Goal: Task Accomplishment & Management: Complete application form

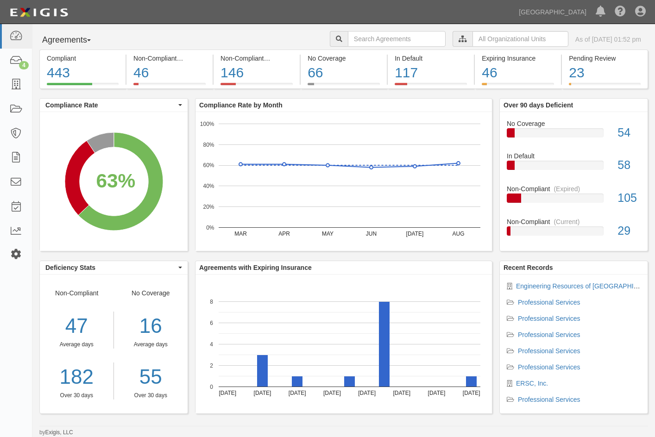
click at [17, 252] on icon at bounding box center [15, 255] width 13 height 8
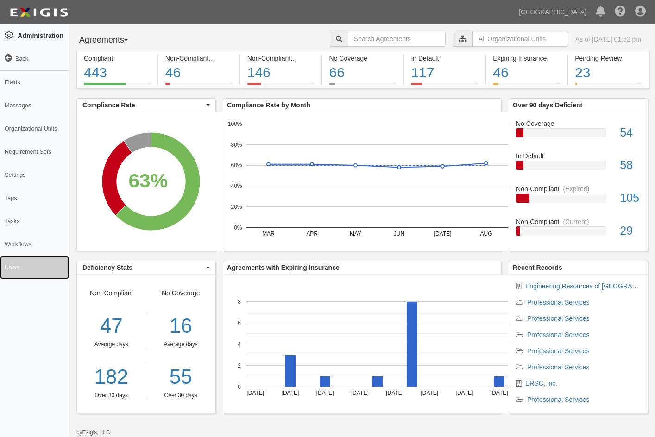
click at [13, 264] on link "Users" at bounding box center [34, 267] width 69 height 23
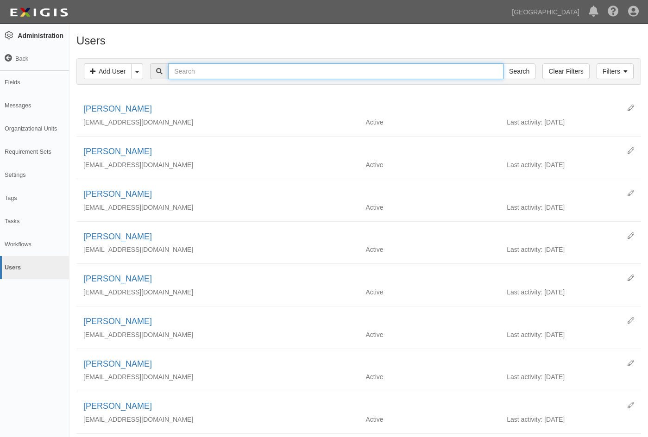
drag, startPoint x: 211, startPoint y: 69, endPoint x: 211, endPoint y: 63, distance: 6.5
click at [211, 69] on input "text" at bounding box center [335, 71] width 335 height 16
type input "soto"
click at [503, 63] on input "Search" at bounding box center [519, 71] width 32 height 16
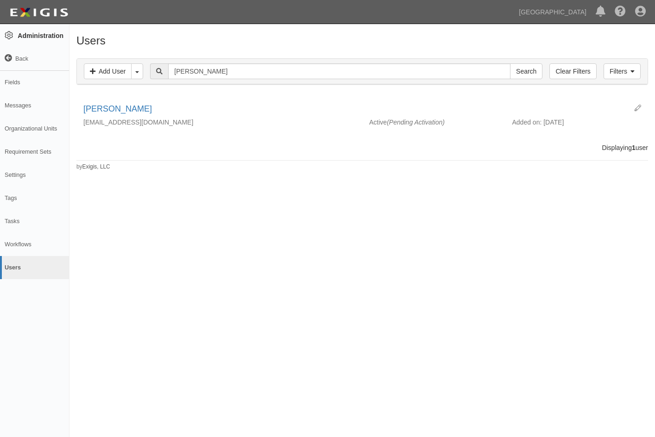
click at [211, 63] on div "Filters Add User Toggle User Bulk Dropdown Bulk Add Users Bulk Deactivate Users…" at bounding box center [362, 71] width 571 height 25
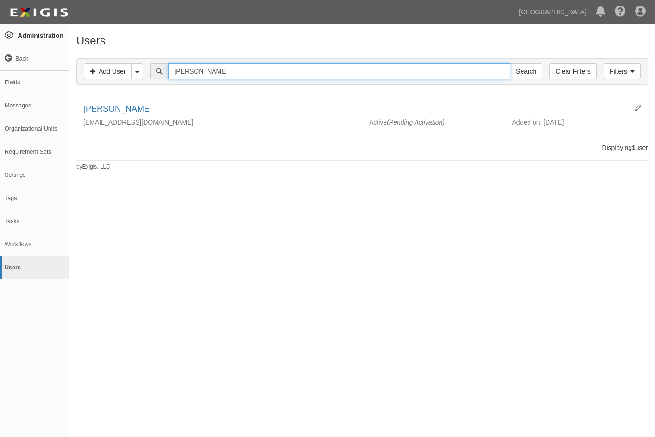
click at [206, 69] on input "soto" at bounding box center [339, 71] width 342 height 16
type input "s"
type input "calderon"
click at [510, 63] on input "Search" at bounding box center [526, 71] width 32 height 16
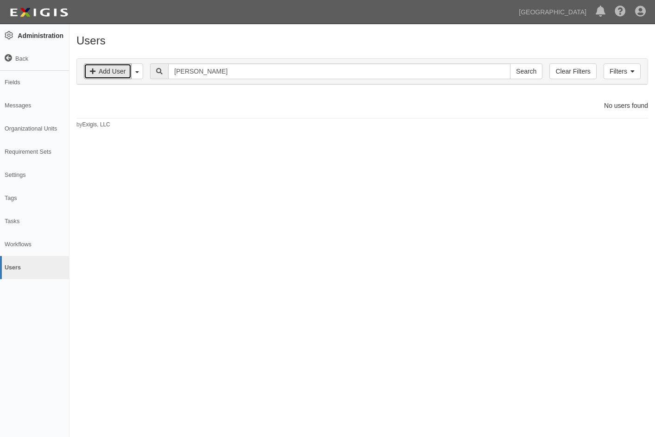
click at [105, 69] on link "Add User" at bounding box center [108, 71] width 48 height 16
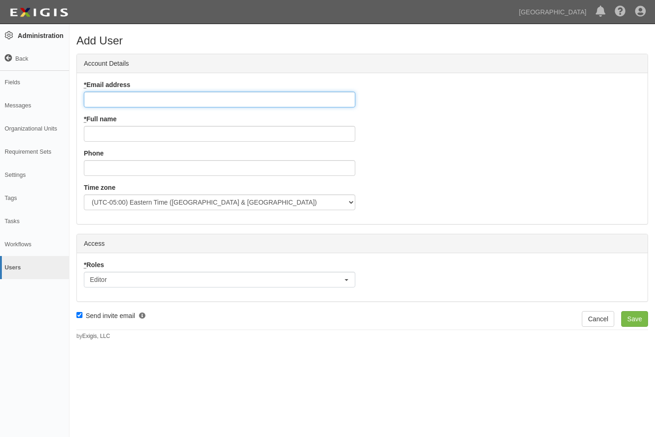
click at [111, 102] on input "* Email address" at bounding box center [219, 100] width 271 height 16
drag, startPoint x: 109, startPoint y: 103, endPoint x: 117, endPoint y: 103, distance: 8.3
click at [109, 103] on input "* Email address" at bounding box center [219, 100] width 271 height 16
paste input "mailto:vsoto@chinohills.org"
click at [110, 98] on input "mailto:vsoto@chinohills.org" at bounding box center [219, 100] width 271 height 16
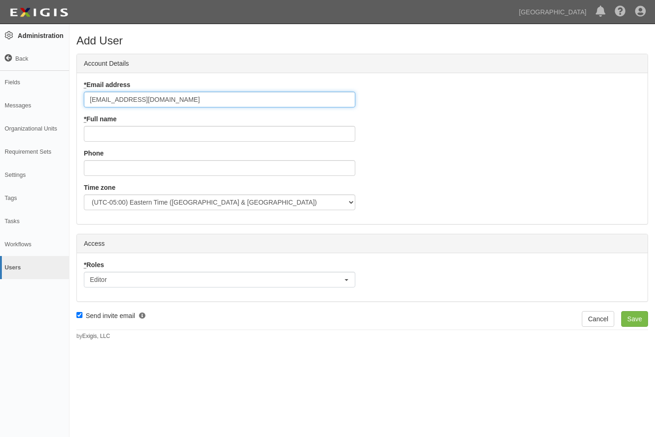
type input "vsoto@chinohills.org"
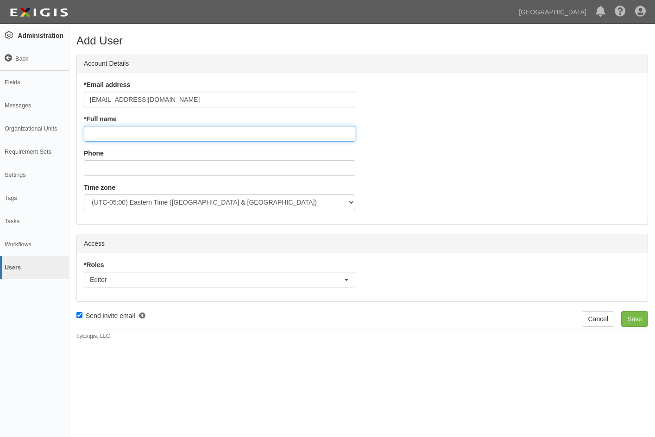
drag, startPoint x: 99, startPoint y: 130, endPoint x: 114, endPoint y: 130, distance: 15.3
click at [99, 130] on input "* Full name" at bounding box center [219, 134] width 271 height 16
type input "Valerie Soto"
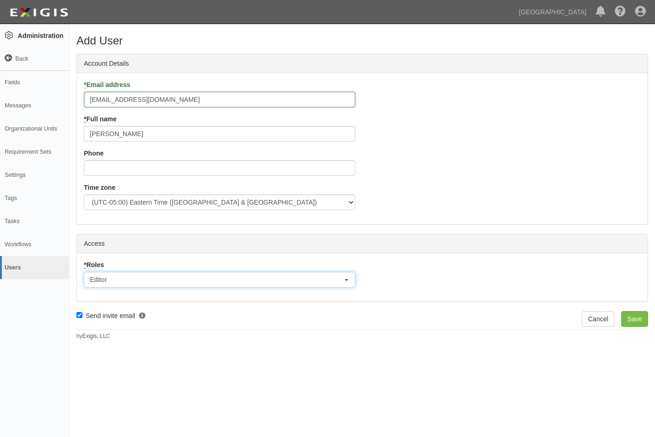
click at [138, 276] on button "Editor" at bounding box center [219, 280] width 271 height 16
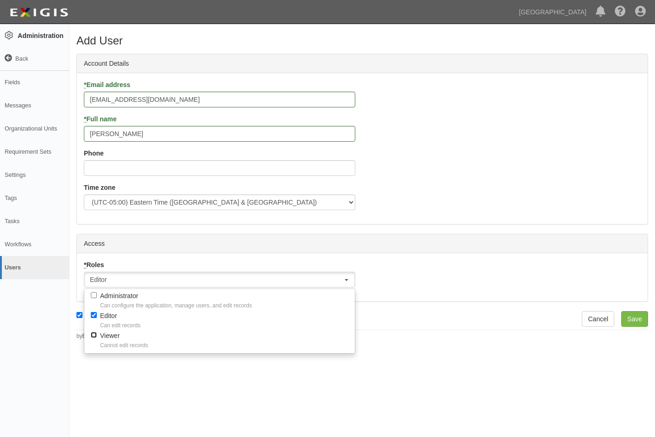
click at [94, 335] on input "Viewer Cannot edit records" at bounding box center [94, 335] width 6 height 6
checkbox input "true"
click at [93, 316] on input "Editor Can edit records" at bounding box center [94, 315] width 6 height 6
checkbox input "false"
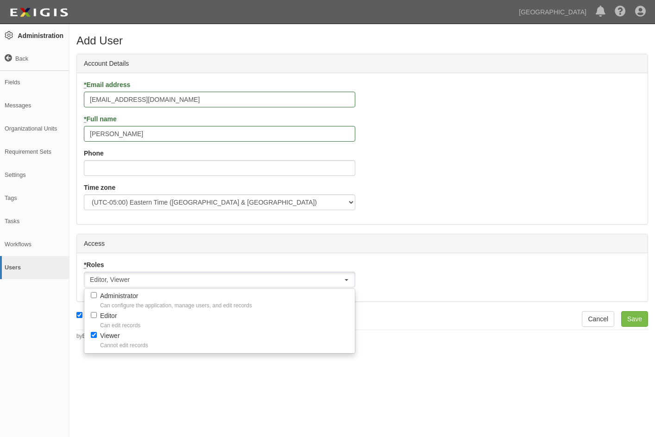
select select "organization_viewer"
click at [194, 389] on div "Add User Account Details * Email address vsoto@chinohills.org * Full name Valer…" at bounding box center [327, 225] width 655 height 394
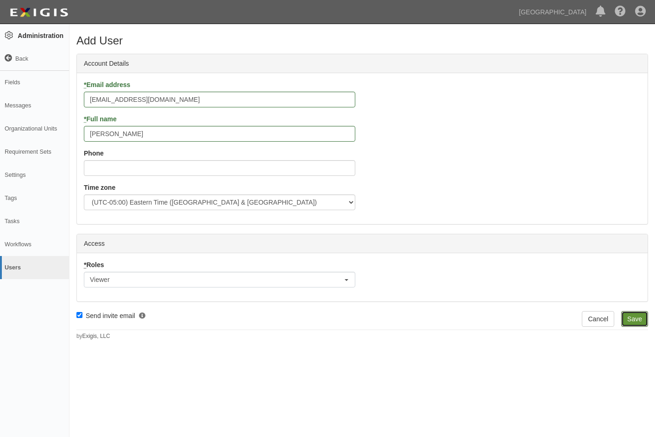
click at [633, 316] on input "Save" at bounding box center [634, 319] width 27 height 16
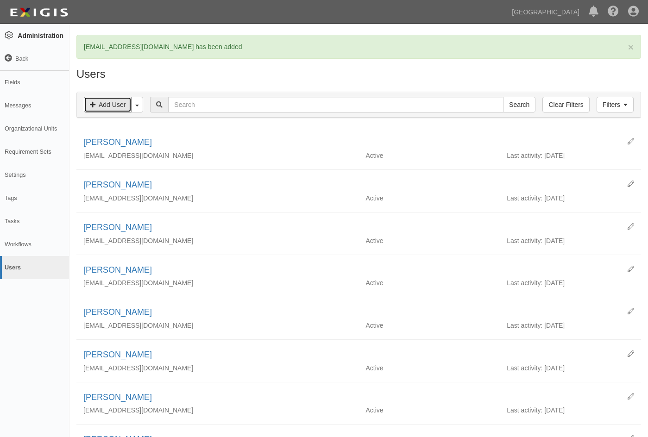
click at [109, 105] on link "Add User" at bounding box center [108, 105] width 48 height 16
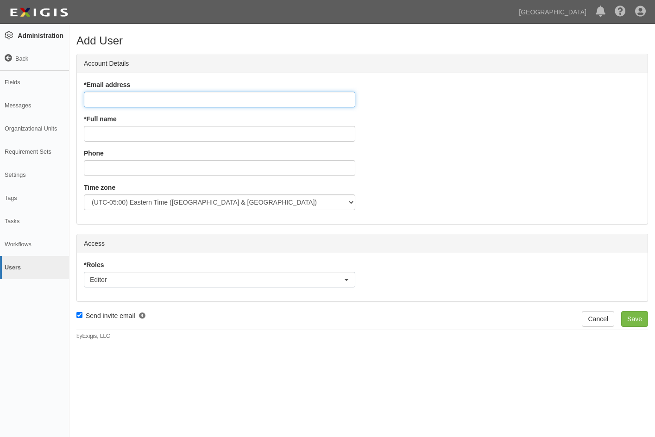
click at [118, 101] on input "* Email address" at bounding box center [219, 100] width 271 height 16
paste input "mailto:[EMAIL_ADDRESS][DOMAIN_NAME]"
click at [108, 102] on input "mailto:ncalderon@chinohills.org" at bounding box center [219, 100] width 271 height 16
type input "ncalderon@chinohills.org"
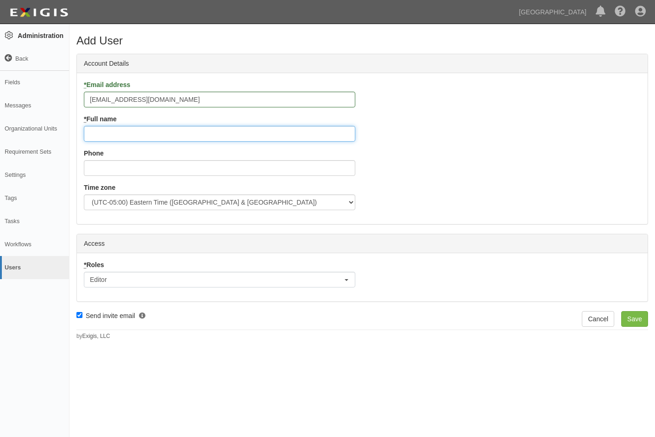
click at [93, 137] on input "* Full name" at bounding box center [219, 134] width 271 height 16
type input "Noah Calderon"
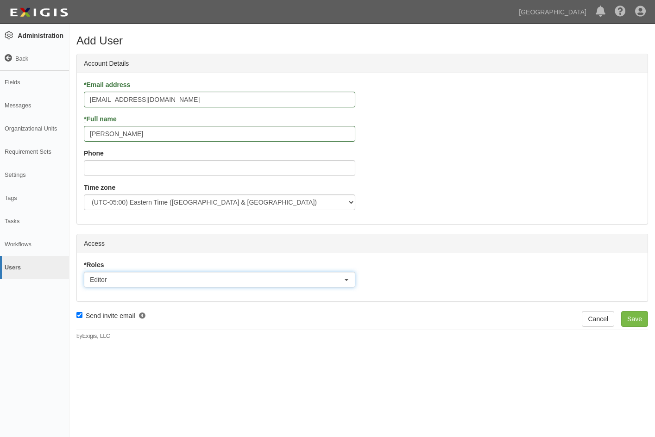
click at [114, 280] on button "Editor" at bounding box center [219, 280] width 271 height 16
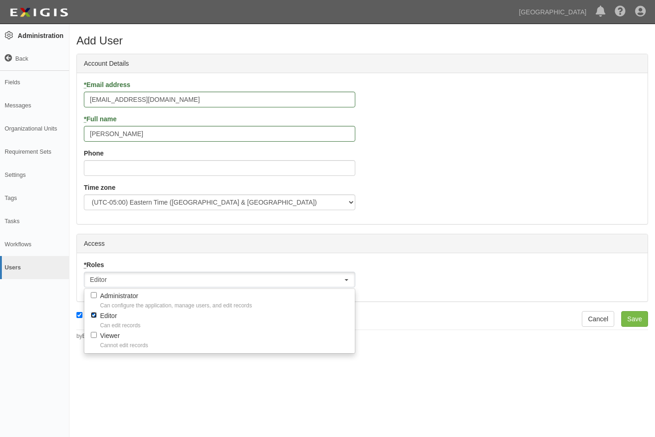
click at [93, 315] on input "Editor Can edit records" at bounding box center [94, 315] width 6 height 6
checkbox input "false"
select select
click at [94, 333] on input "Viewer Cannot edit records" at bounding box center [94, 335] width 6 height 6
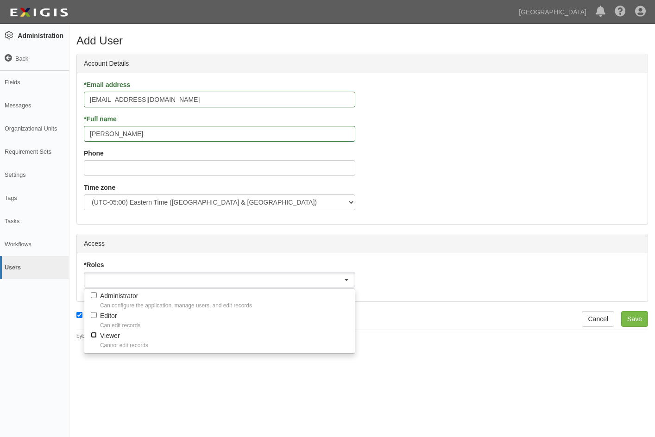
checkbox input "true"
select select "organization_viewer"
drag, startPoint x: 132, startPoint y: 377, endPoint x: 136, endPoint y: 375, distance: 4.8
click at [133, 377] on div "Add User Account Details * Email address ncalderon@chinohills.org * Full name N…" at bounding box center [327, 225] width 655 height 394
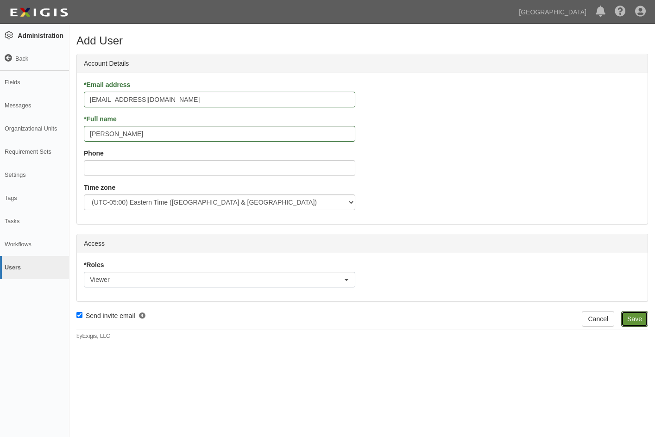
click at [637, 314] on input "Save" at bounding box center [634, 319] width 27 height 16
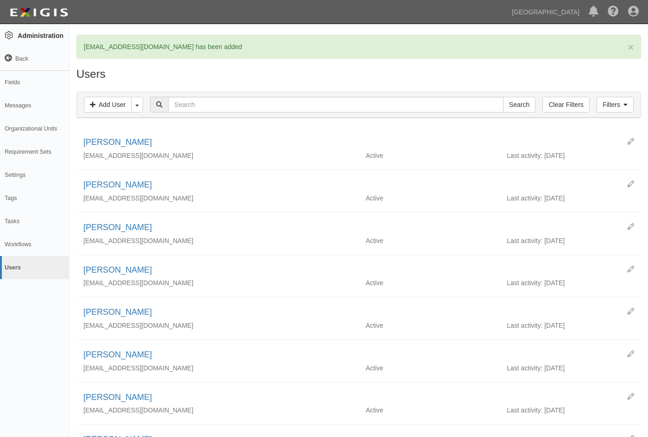
click at [16, 57] on link "Back" at bounding box center [34, 58] width 69 height 23
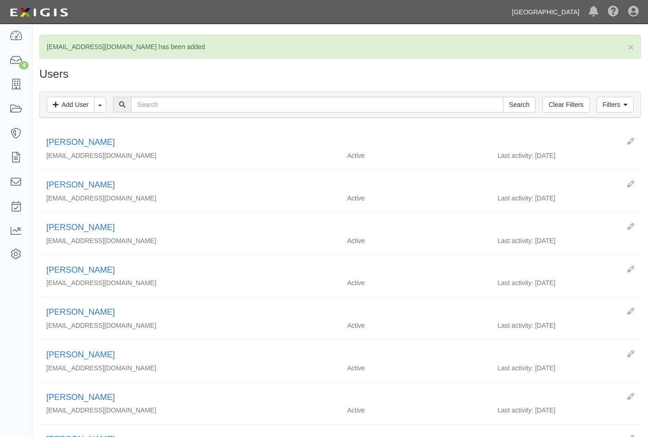
click at [562, 15] on link "[GEOGRAPHIC_DATA]" at bounding box center [545, 12] width 77 height 19
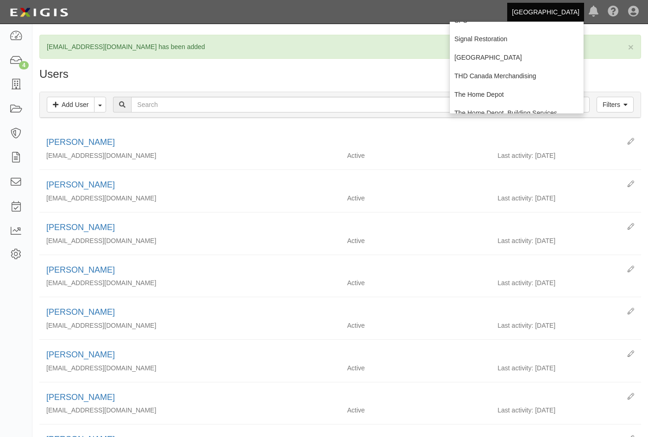
scroll to position [232, 0]
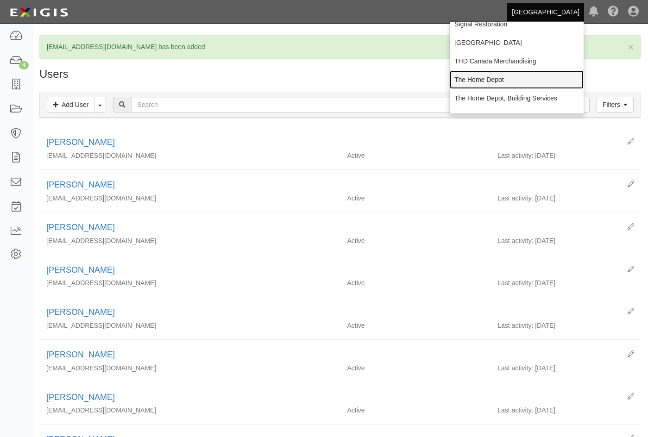
click at [468, 78] on link "The Home Depot" at bounding box center [517, 79] width 134 height 19
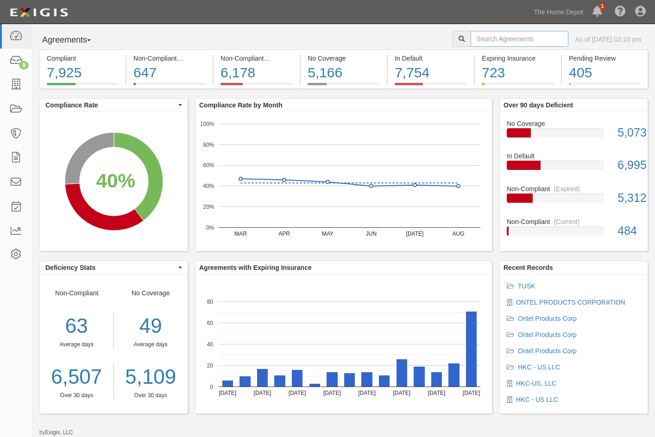
click at [471, 40] on input "text" at bounding box center [519, 39] width 98 height 16
type input "gold"
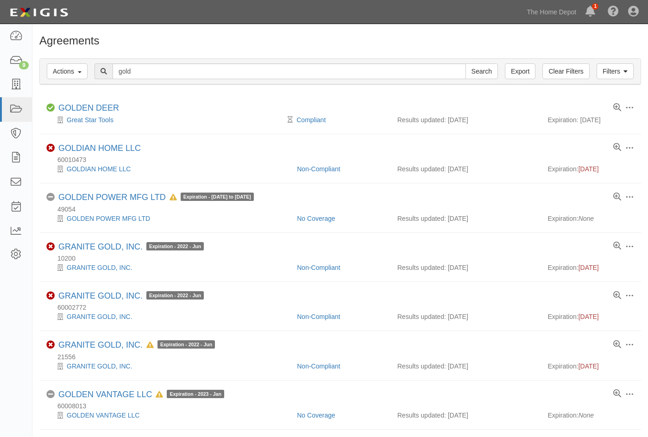
drag, startPoint x: 330, startPoint y: 32, endPoint x: 345, endPoint y: 30, distance: 14.5
click at [202, 36] on h1 "Agreements" at bounding box center [340, 41] width 602 height 12
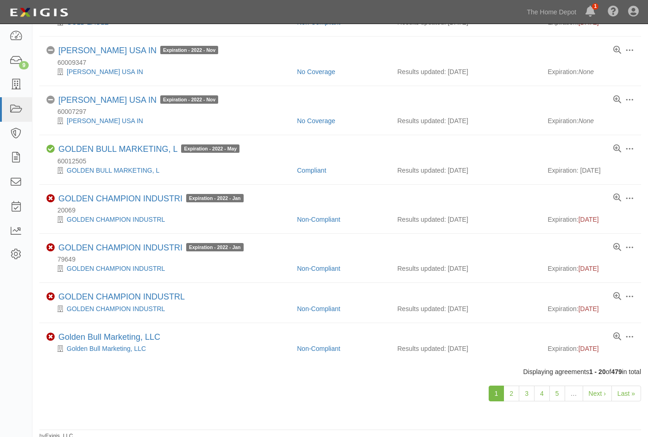
scroll to position [673, 0]
